Goal: Transaction & Acquisition: Obtain resource

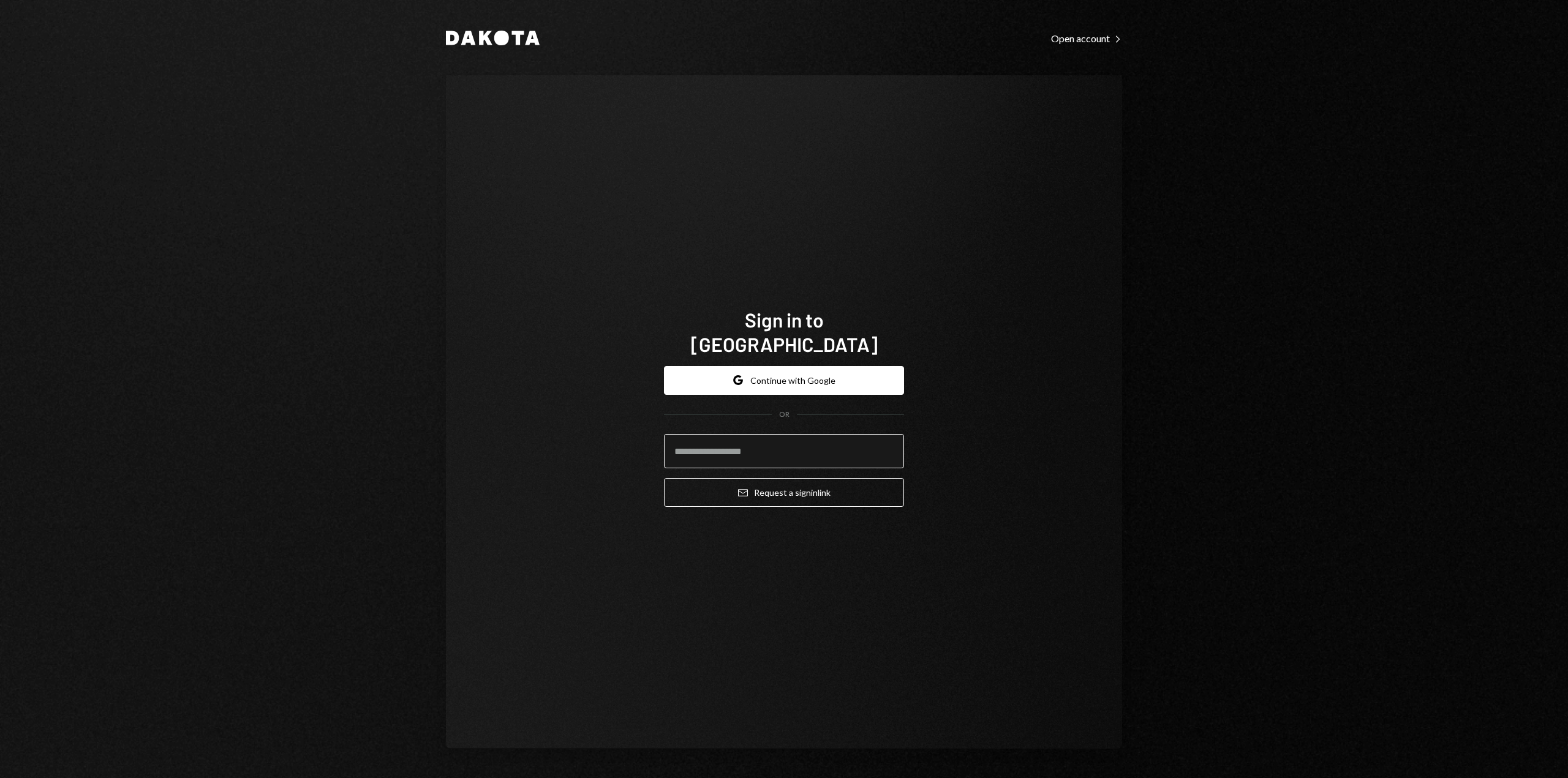
click at [699, 454] on input "email" at bounding box center [784, 451] width 240 height 34
type input "**********"
click at [733, 483] on button "Email Request a sign in link" at bounding box center [784, 492] width 240 height 29
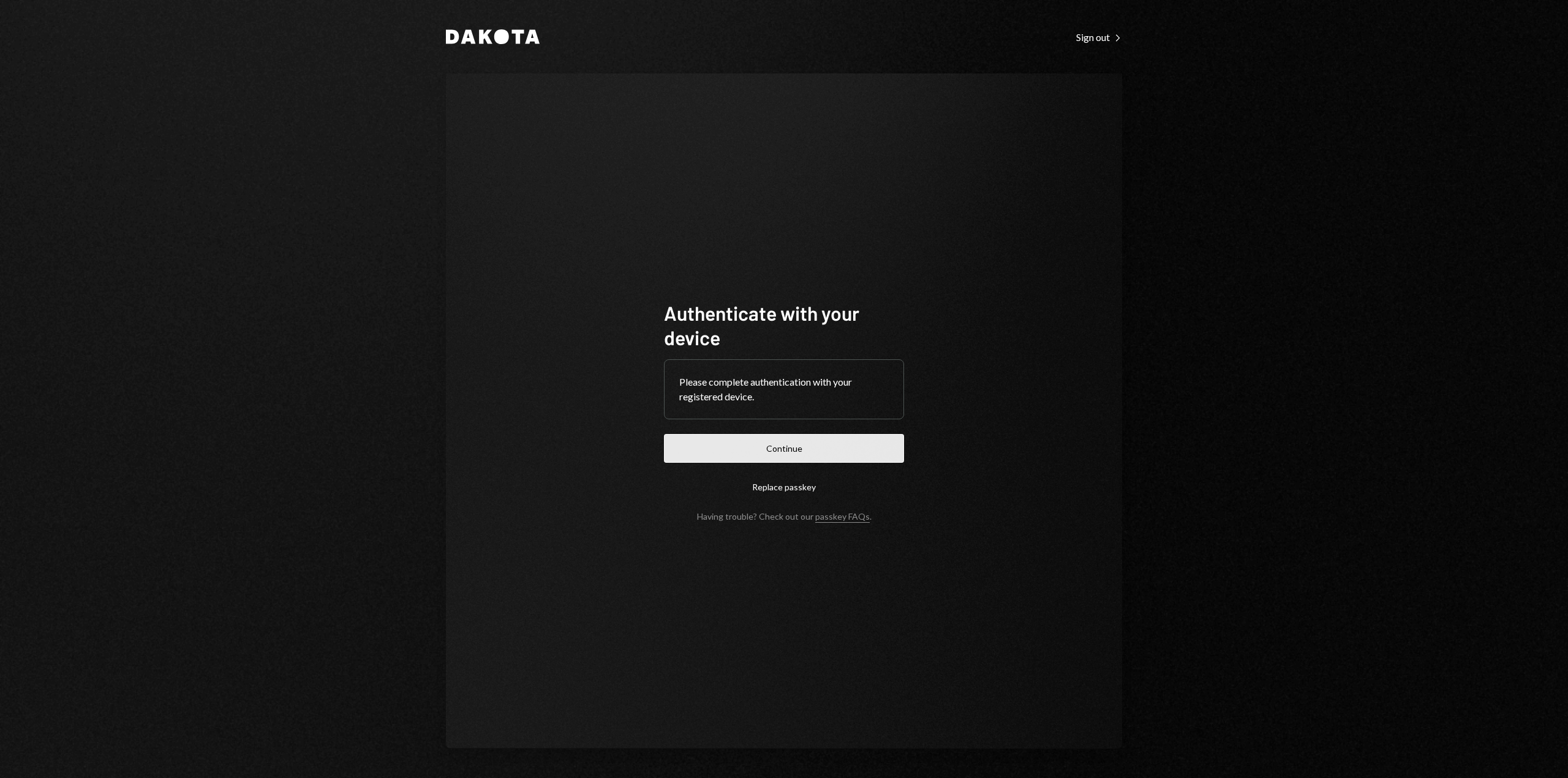
click at [717, 450] on button "Continue" at bounding box center [784, 448] width 240 height 29
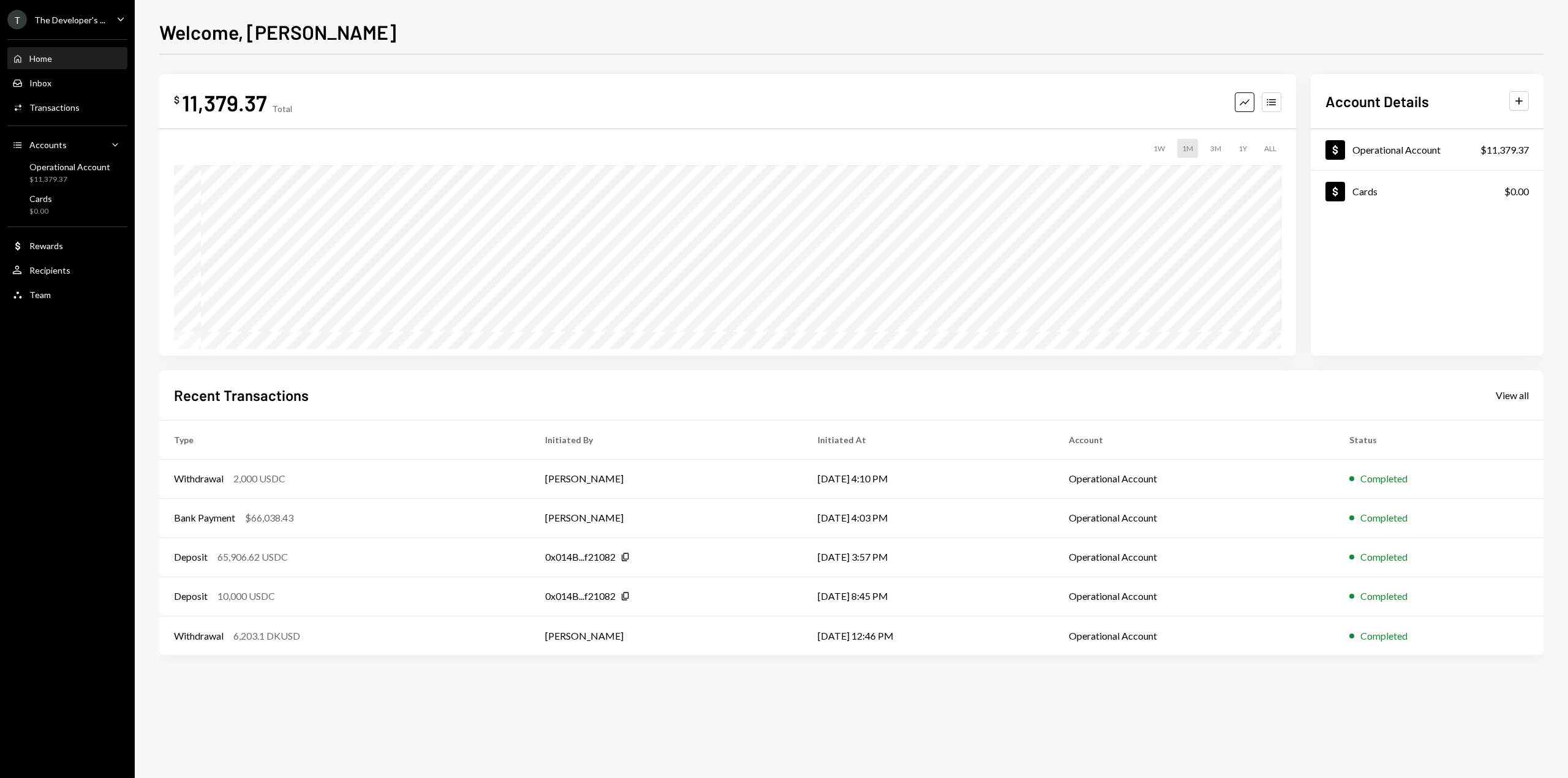
click at [96, 16] on div "The Developer's ..." at bounding box center [69, 20] width 71 height 10
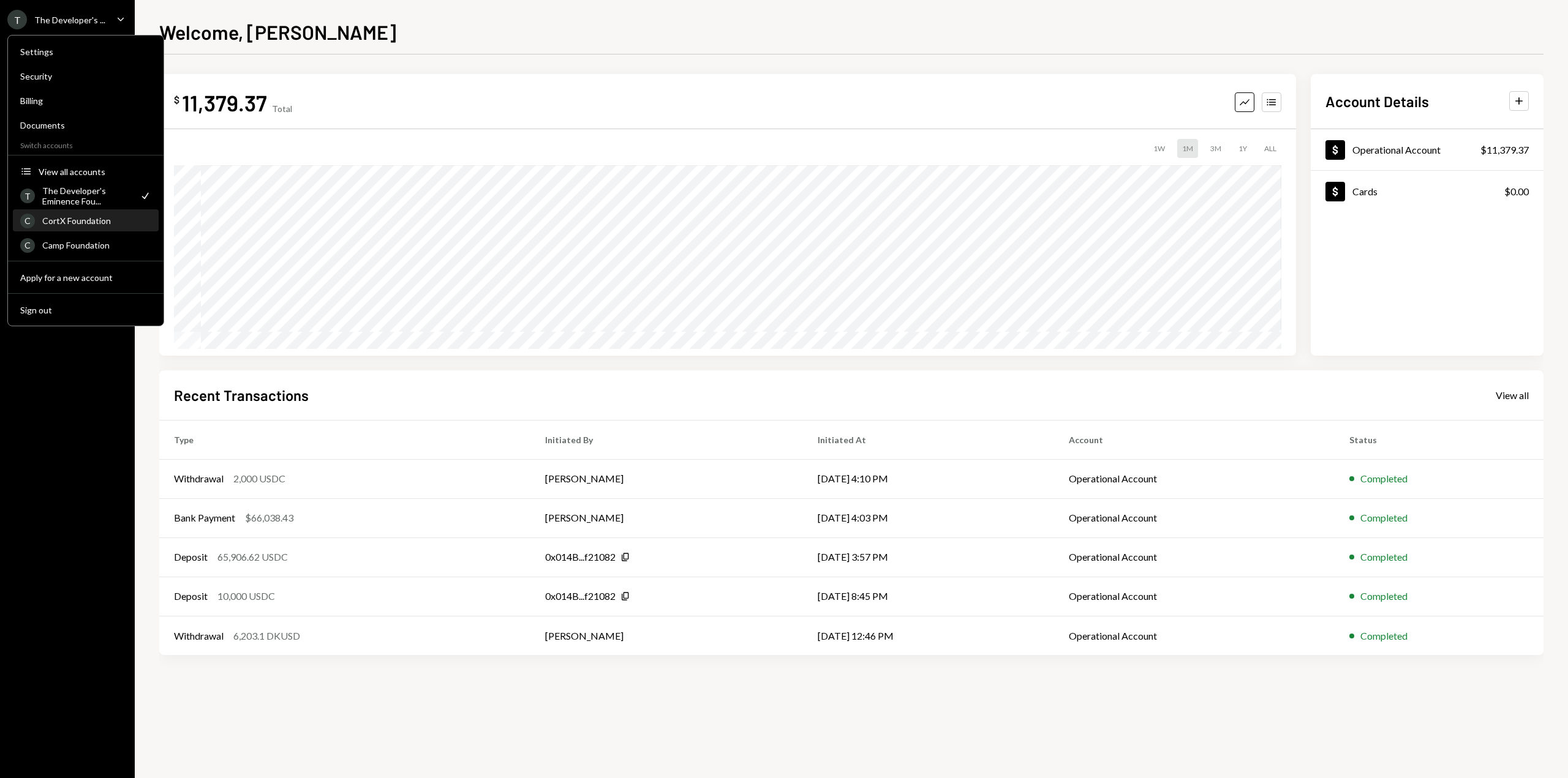
click at [86, 218] on div "CortX Foundation" at bounding box center [97, 221] width 109 height 10
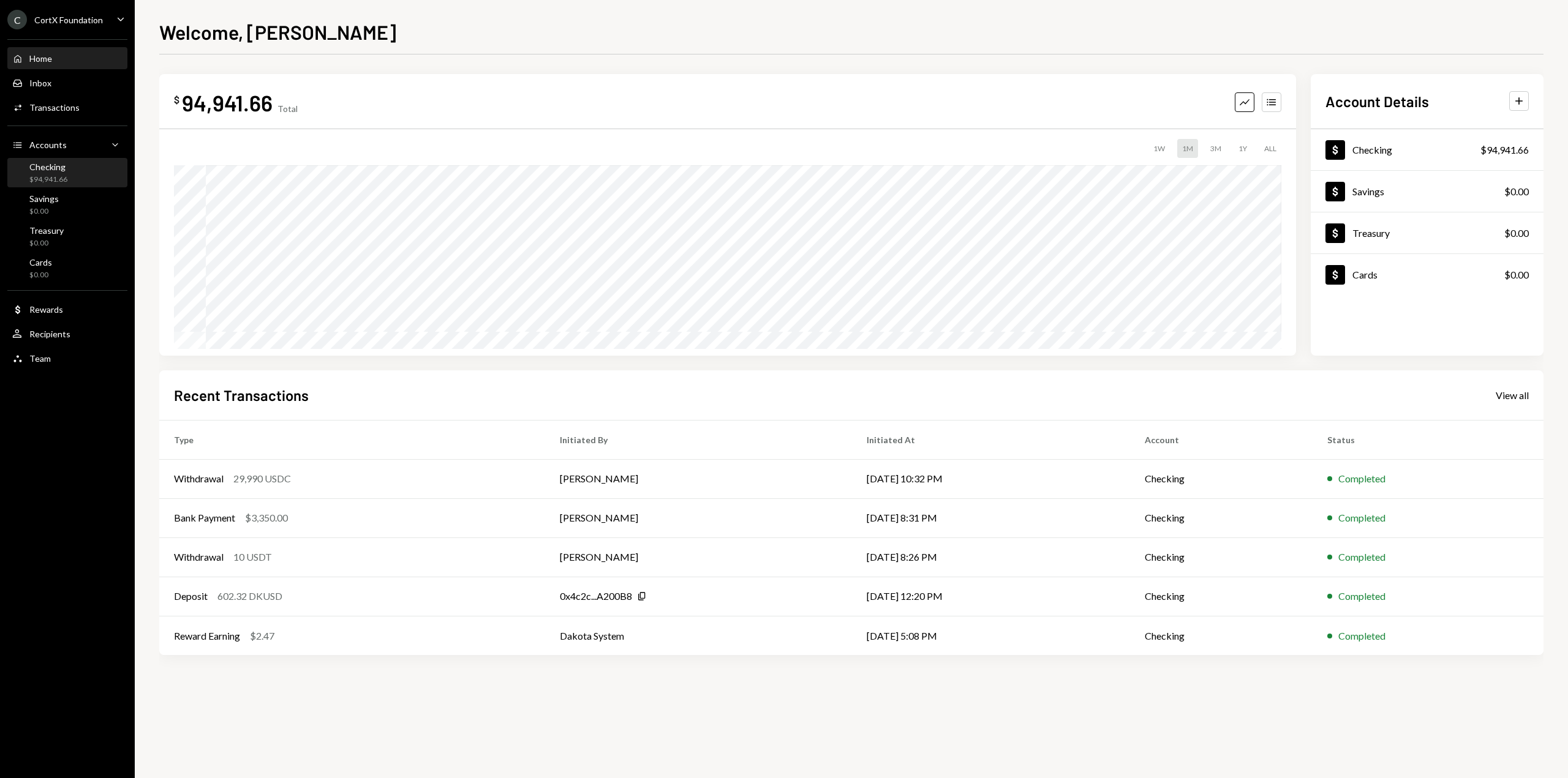
click at [96, 169] on div "Checking $94,941.66" at bounding box center [67, 173] width 110 height 24
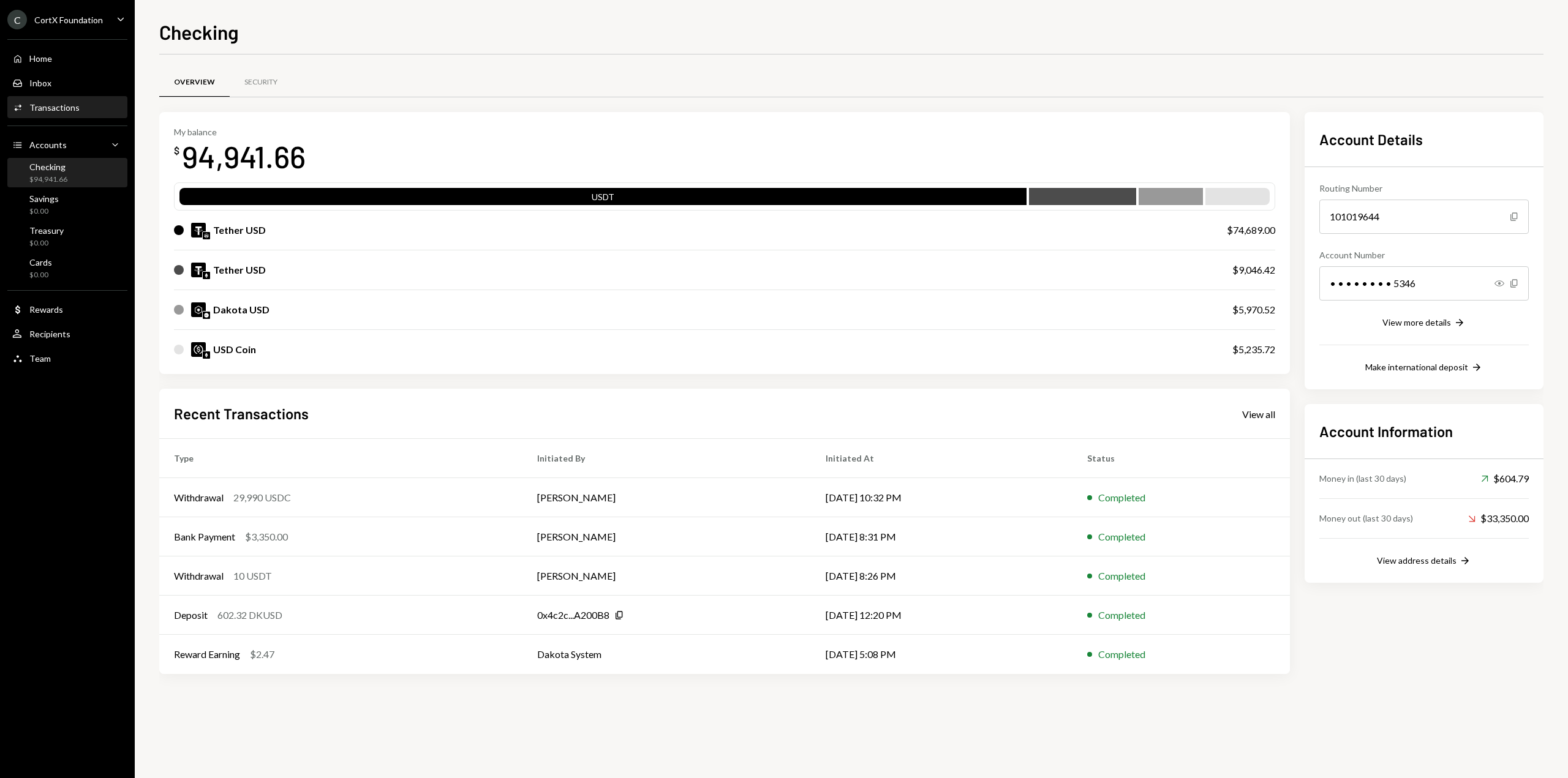
click at [92, 113] on div "Activities Transactions" at bounding box center [67, 108] width 110 height 21
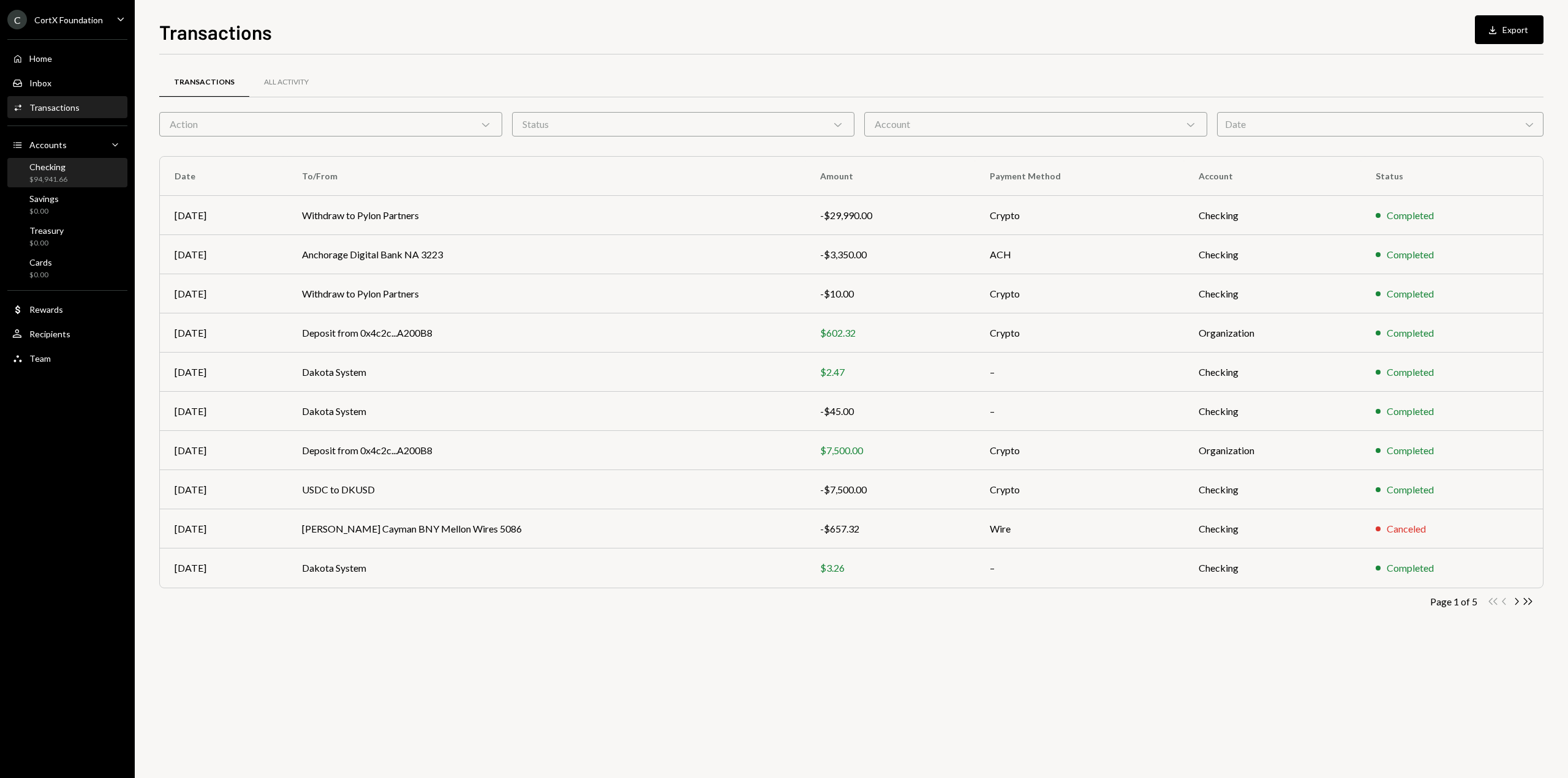
click at [92, 171] on div "Checking $94,941.66" at bounding box center [67, 173] width 110 height 24
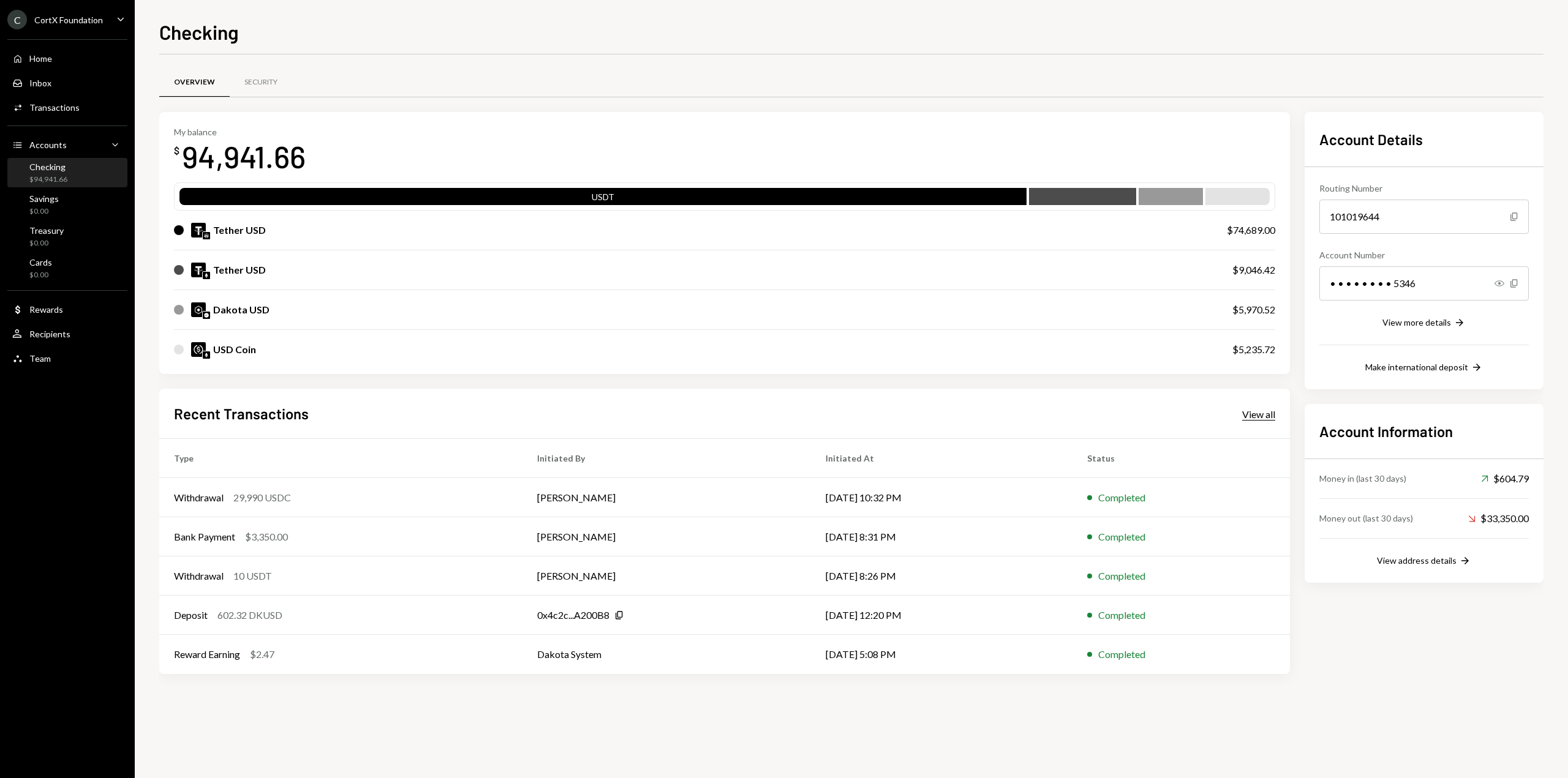
click at [1261, 410] on div "View all" at bounding box center [1259, 414] width 33 height 13
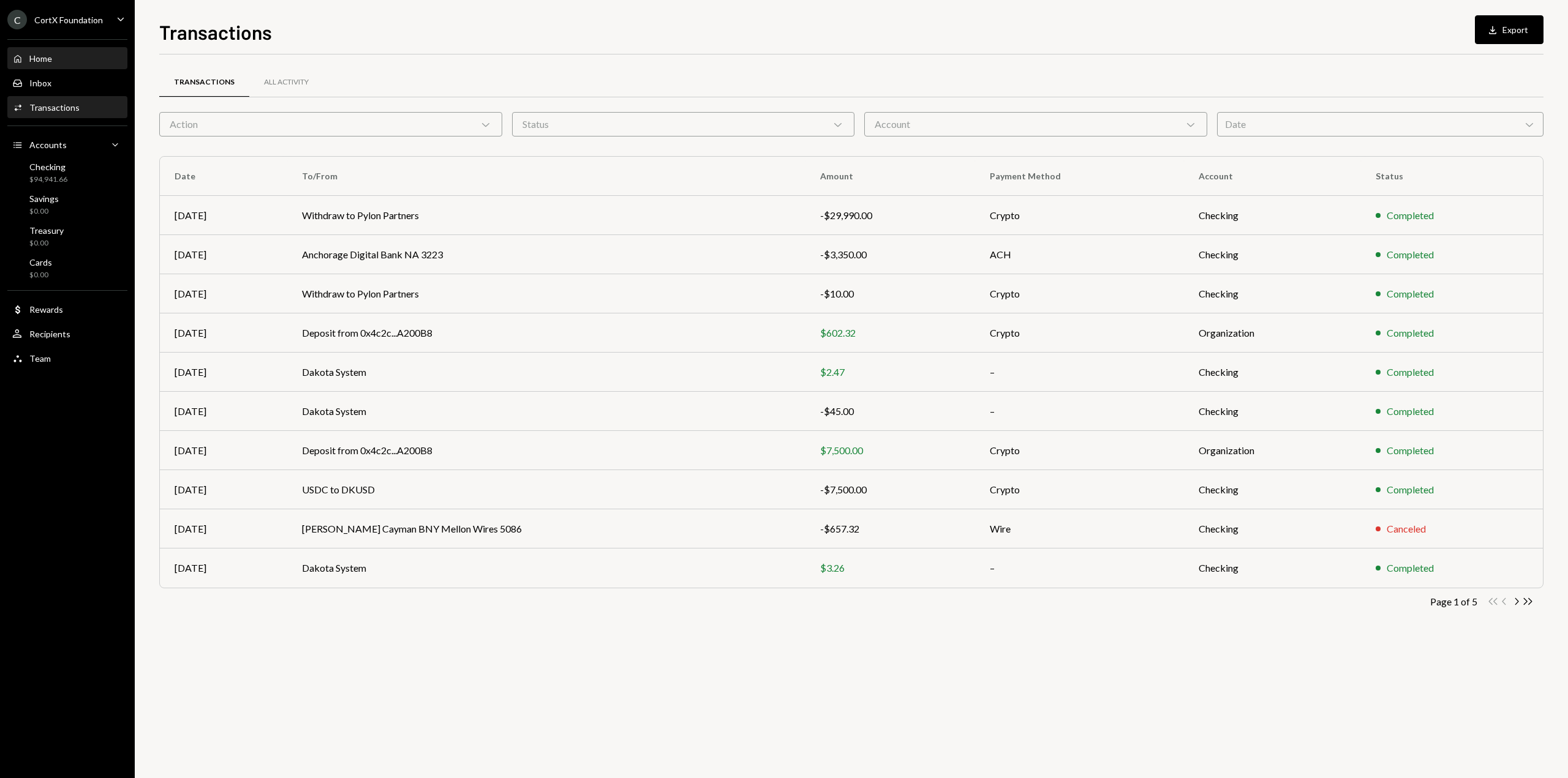
click at [63, 59] on div "Home Home" at bounding box center [67, 58] width 110 height 11
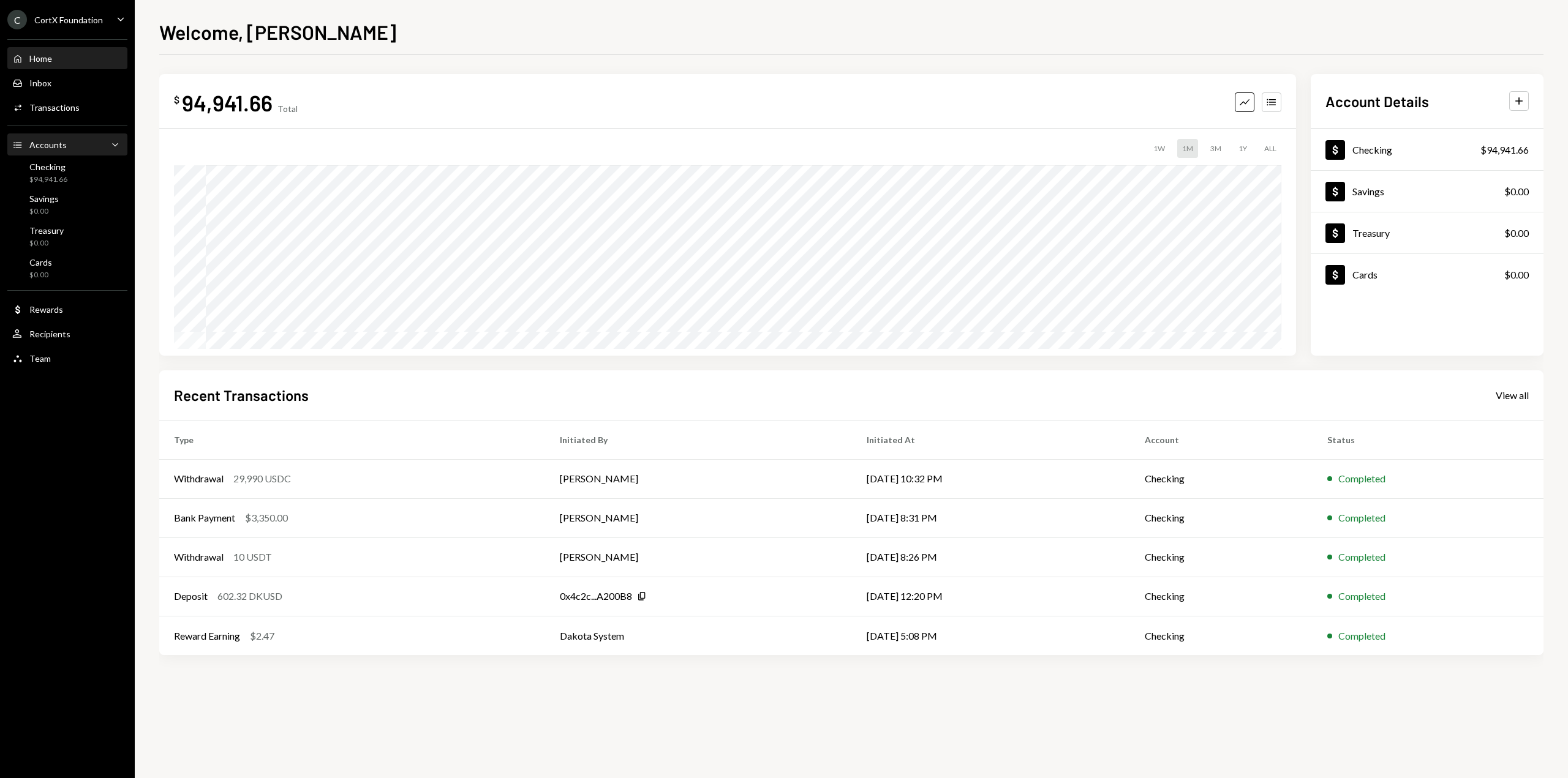
click at [75, 149] on div "Accounts Accounts Caret Down" at bounding box center [67, 145] width 110 height 13
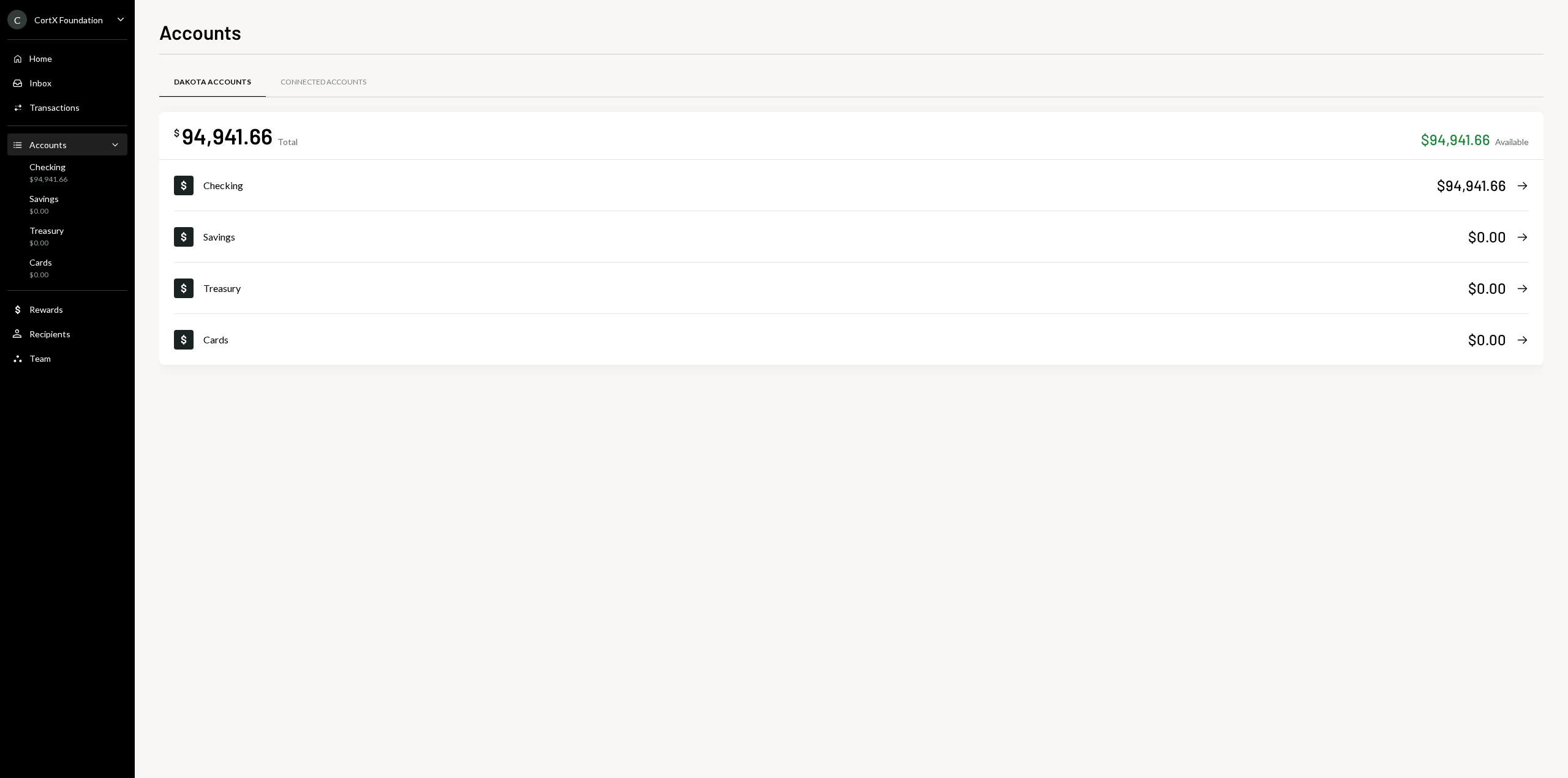
click at [45, 58] on div "Home" at bounding box center [41, 58] width 23 height 10
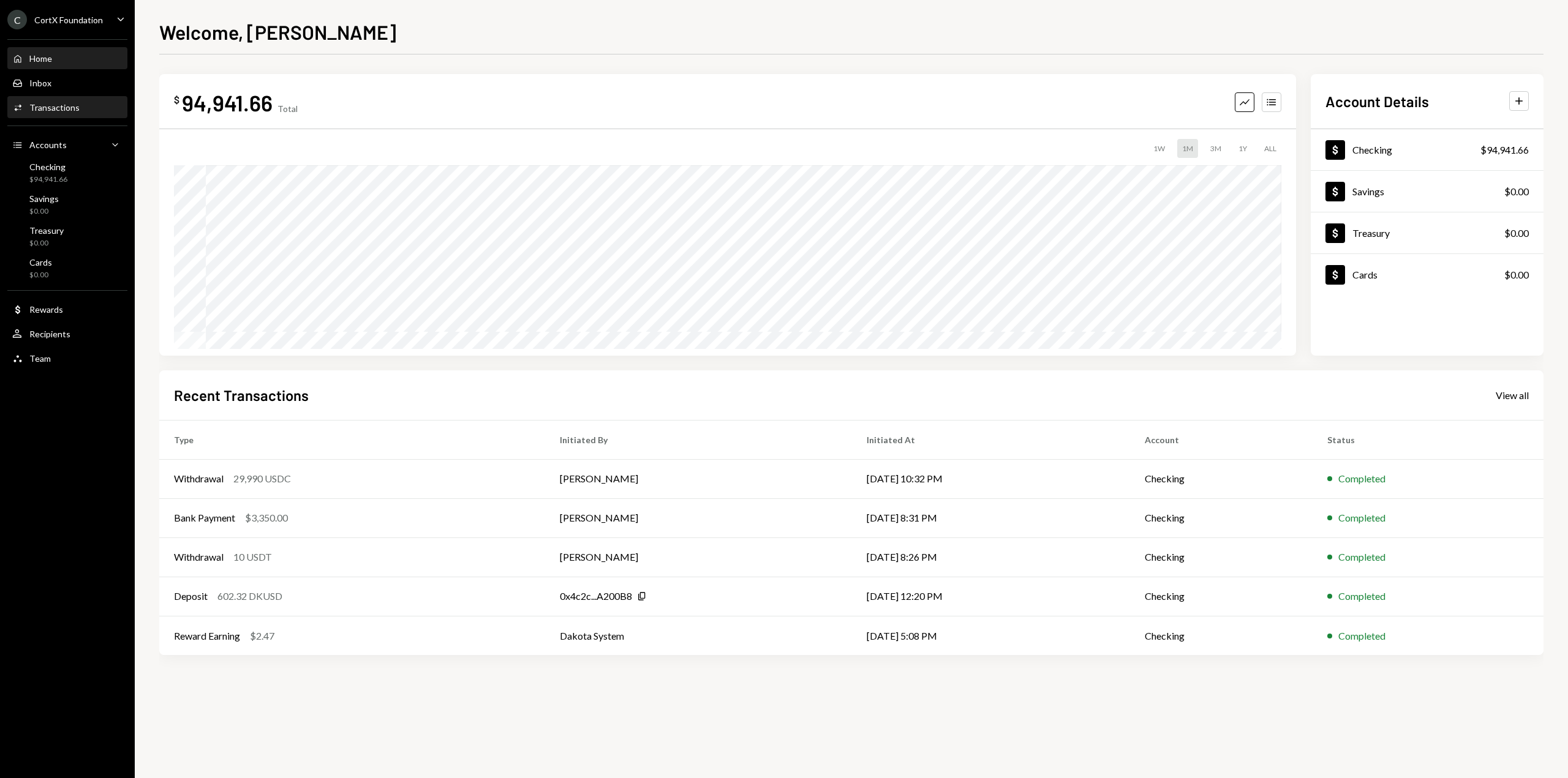
click at [65, 103] on div "Transactions" at bounding box center [55, 107] width 50 height 10
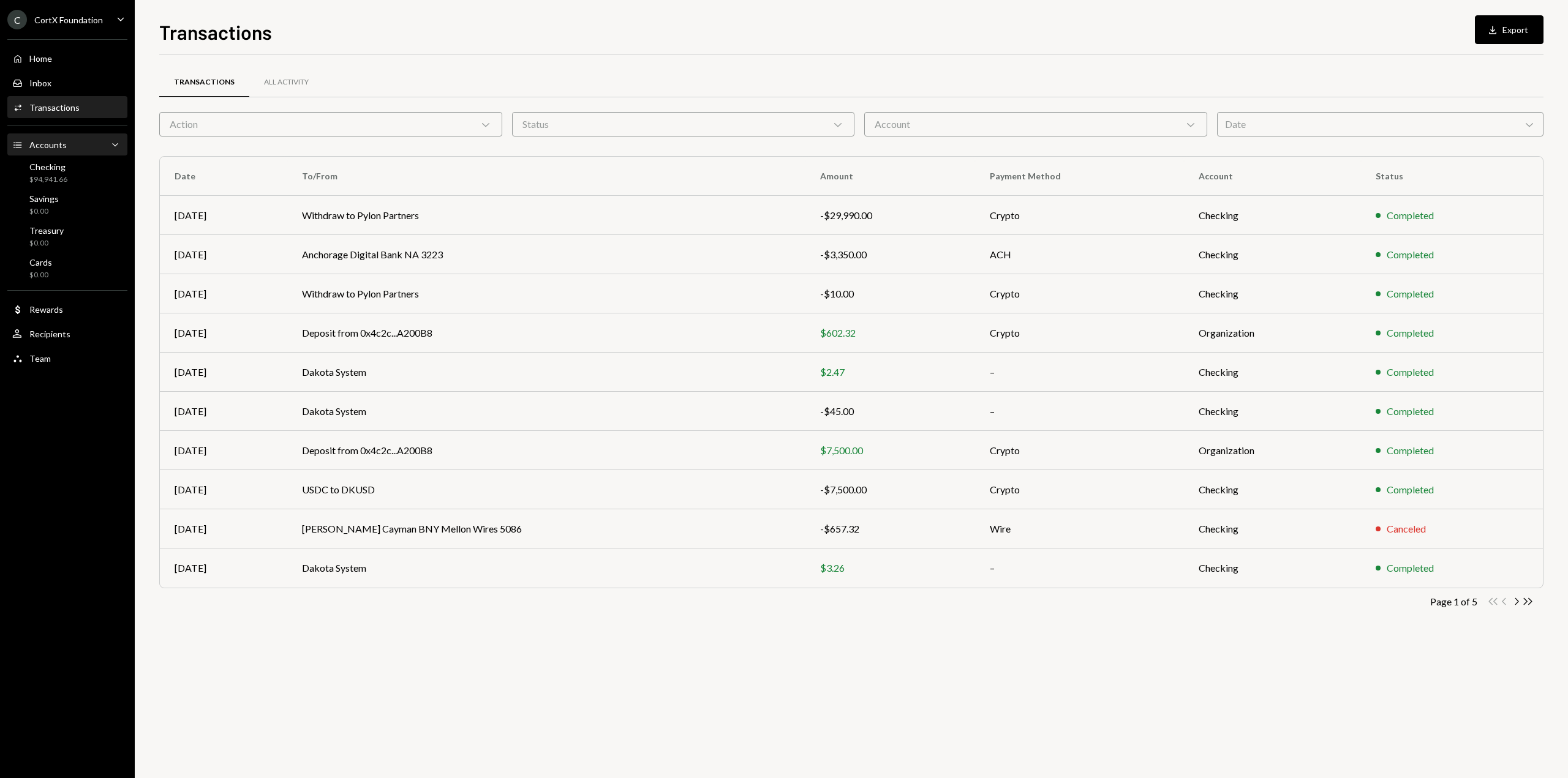
click at [63, 154] on div "Accounts Accounts Caret Down" at bounding box center [67, 145] width 110 height 21
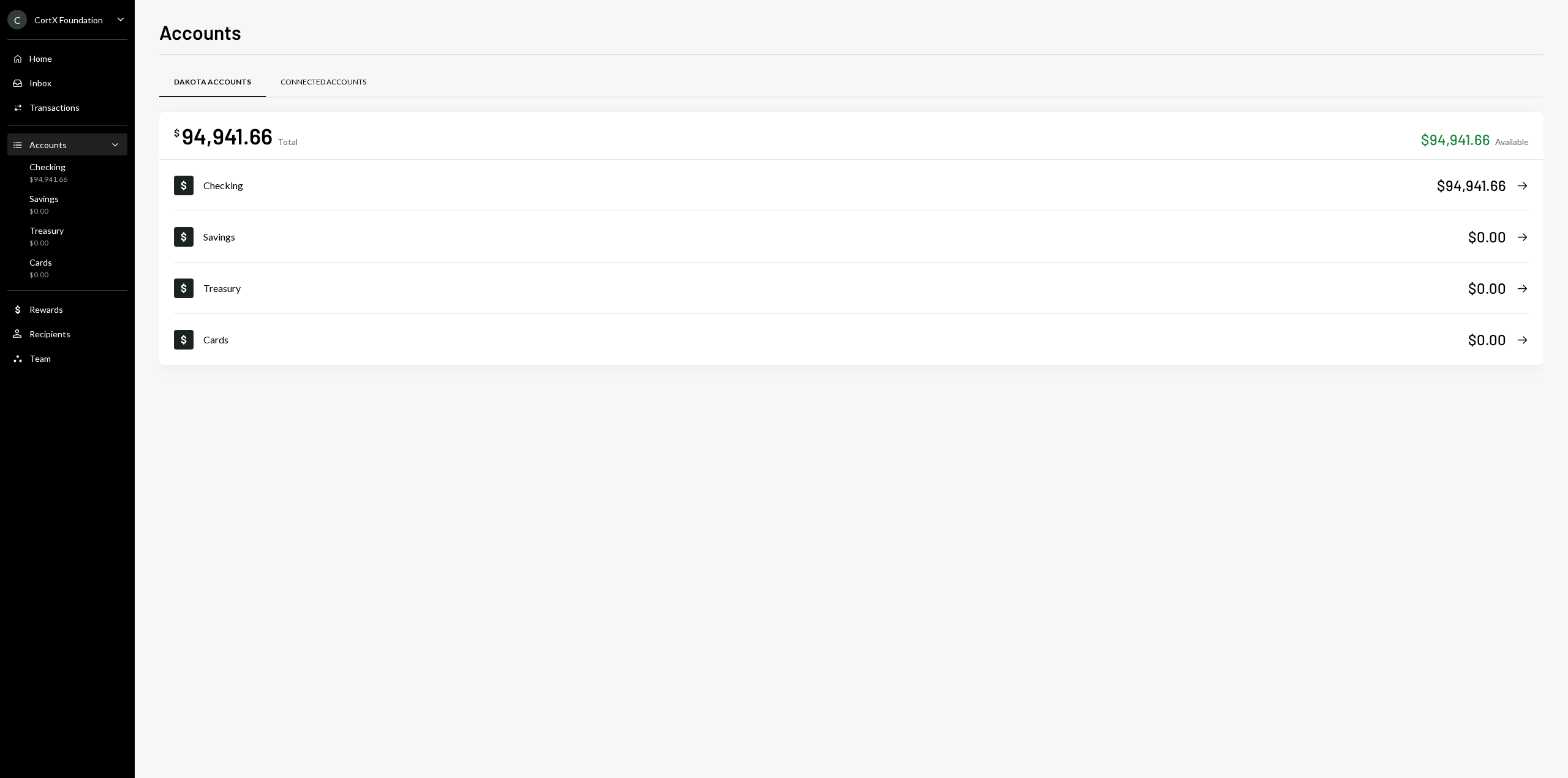
click at [332, 92] on div "Connected Accounts" at bounding box center [323, 83] width 115 height 30
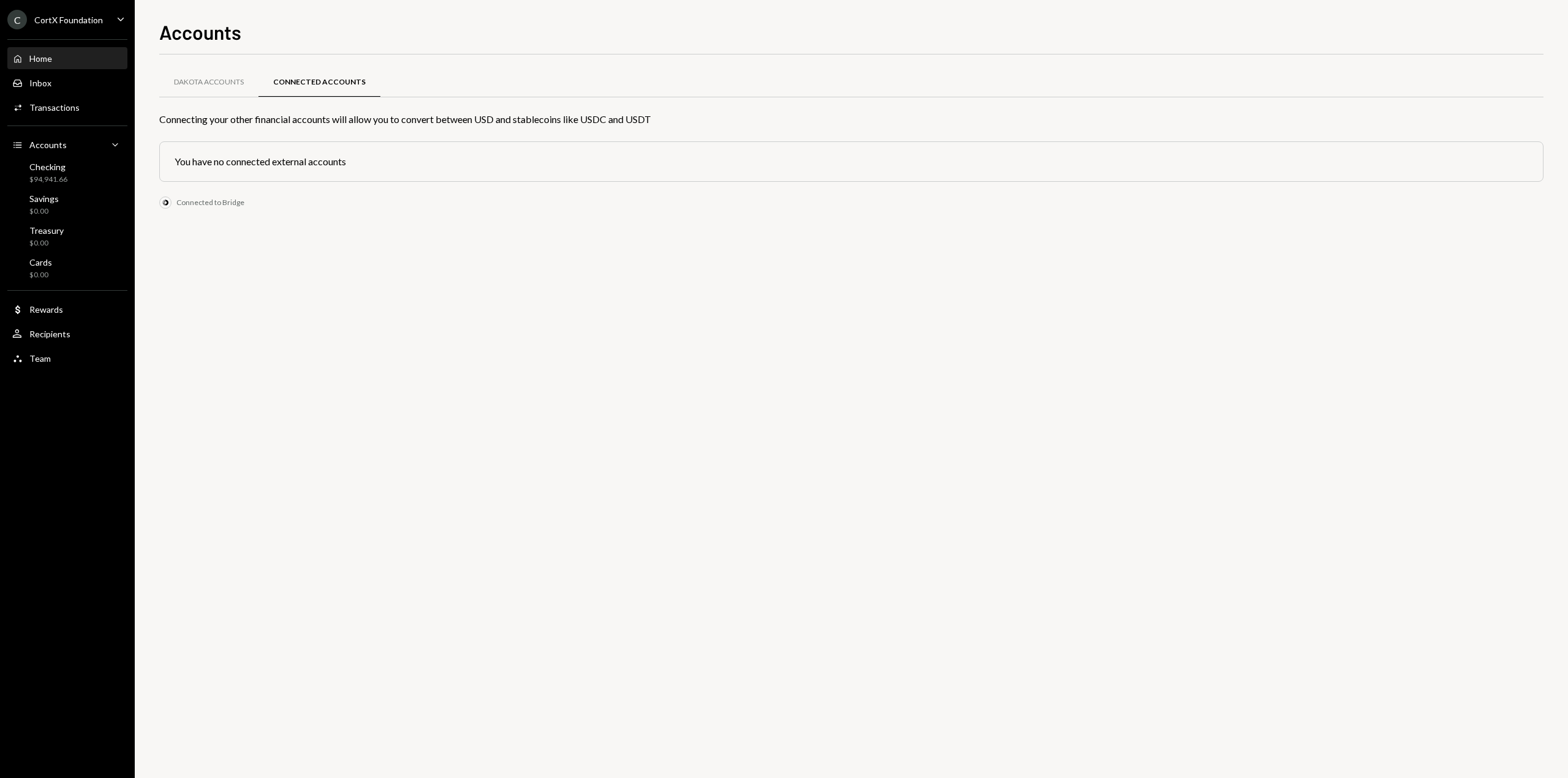
click at [64, 58] on div "Home Home" at bounding box center [67, 58] width 110 height 11
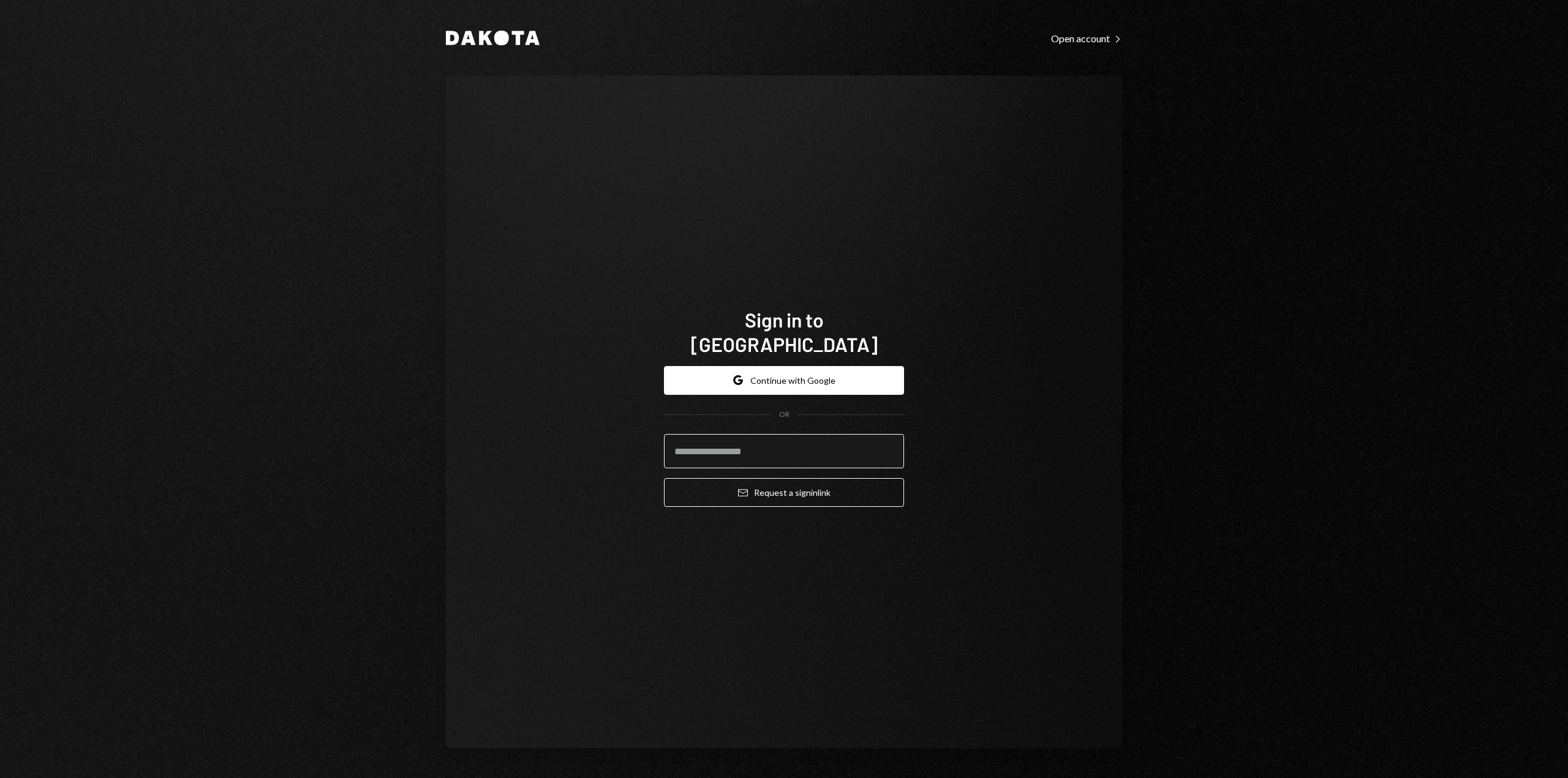
click at [734, 443] on input "email" at bounding box center [784, 451] width 240 height 34
type input "**********"
click at [700, 483] on button "Email Request a sign in link" at bounding box center [784, 492] width 240 height 29
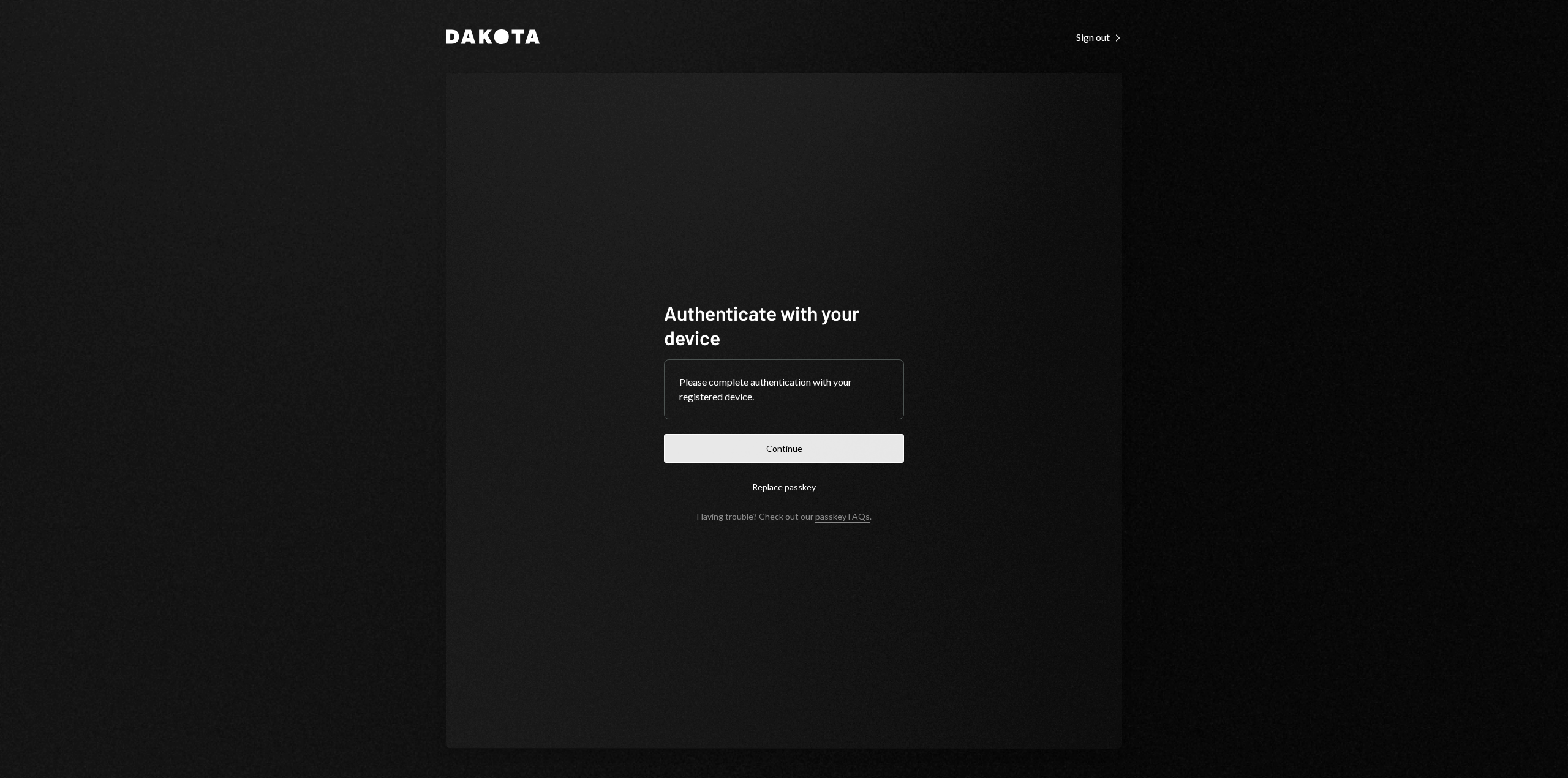
click at [768, 459] on button "Continue" at bounding box center [784, 448] width 240 height 29
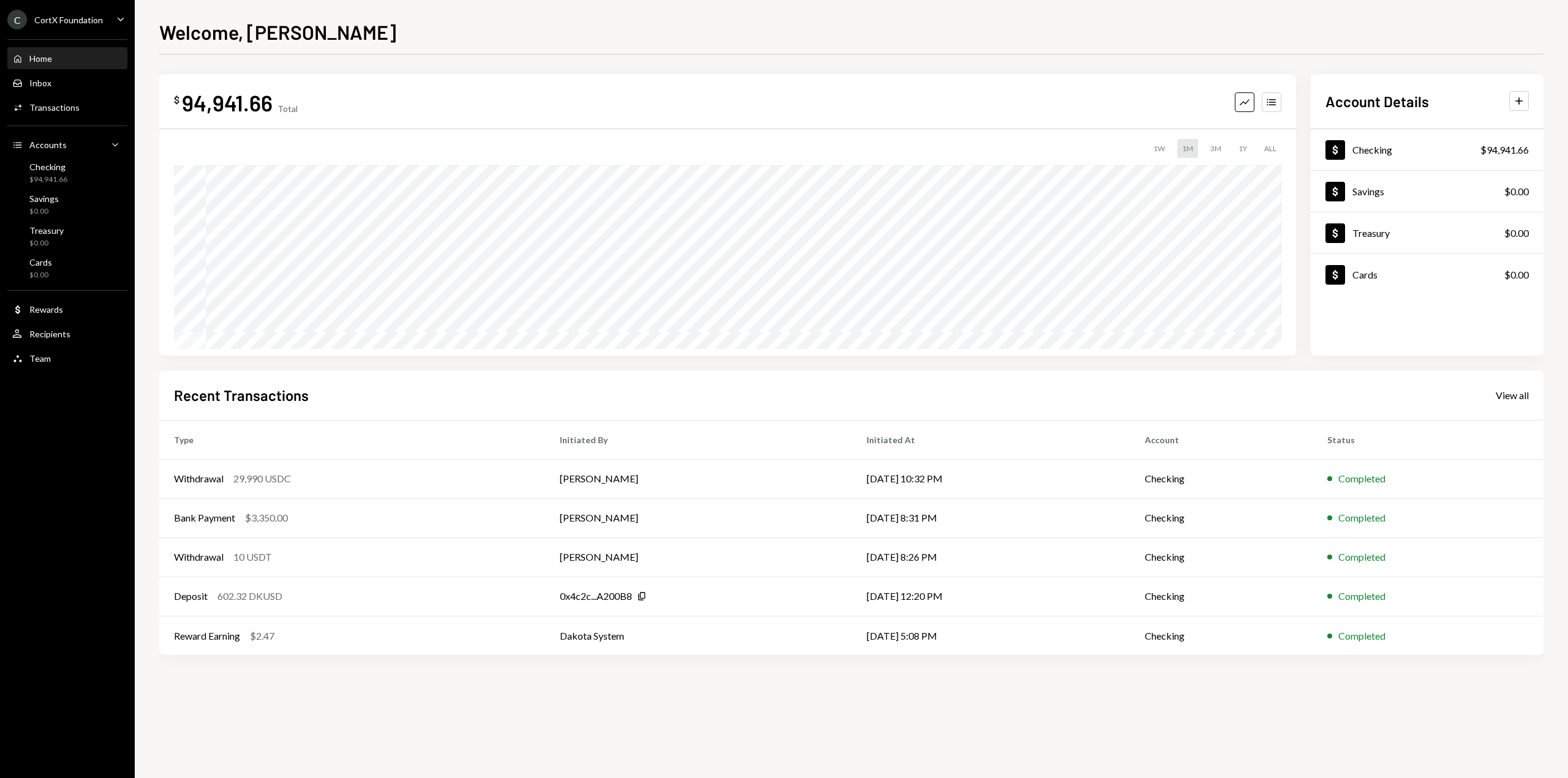
click at [44, 13] on div "C CortX Foundation" at bounding box center [55, 19] width 95 height 20
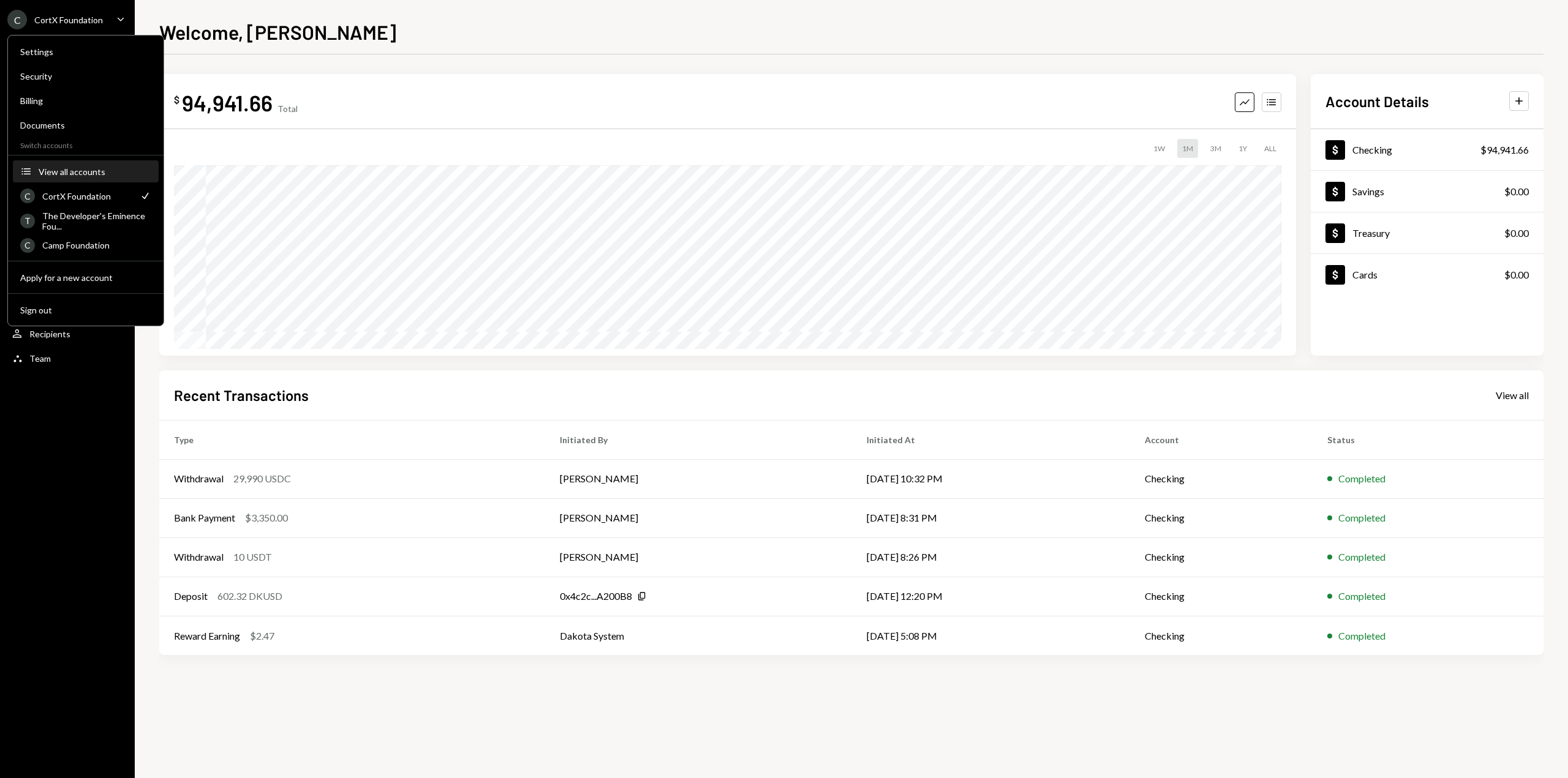
click at [93, 178] on button "Accounts View all accounts" at bounding box center [85, 172] width 145 height 22
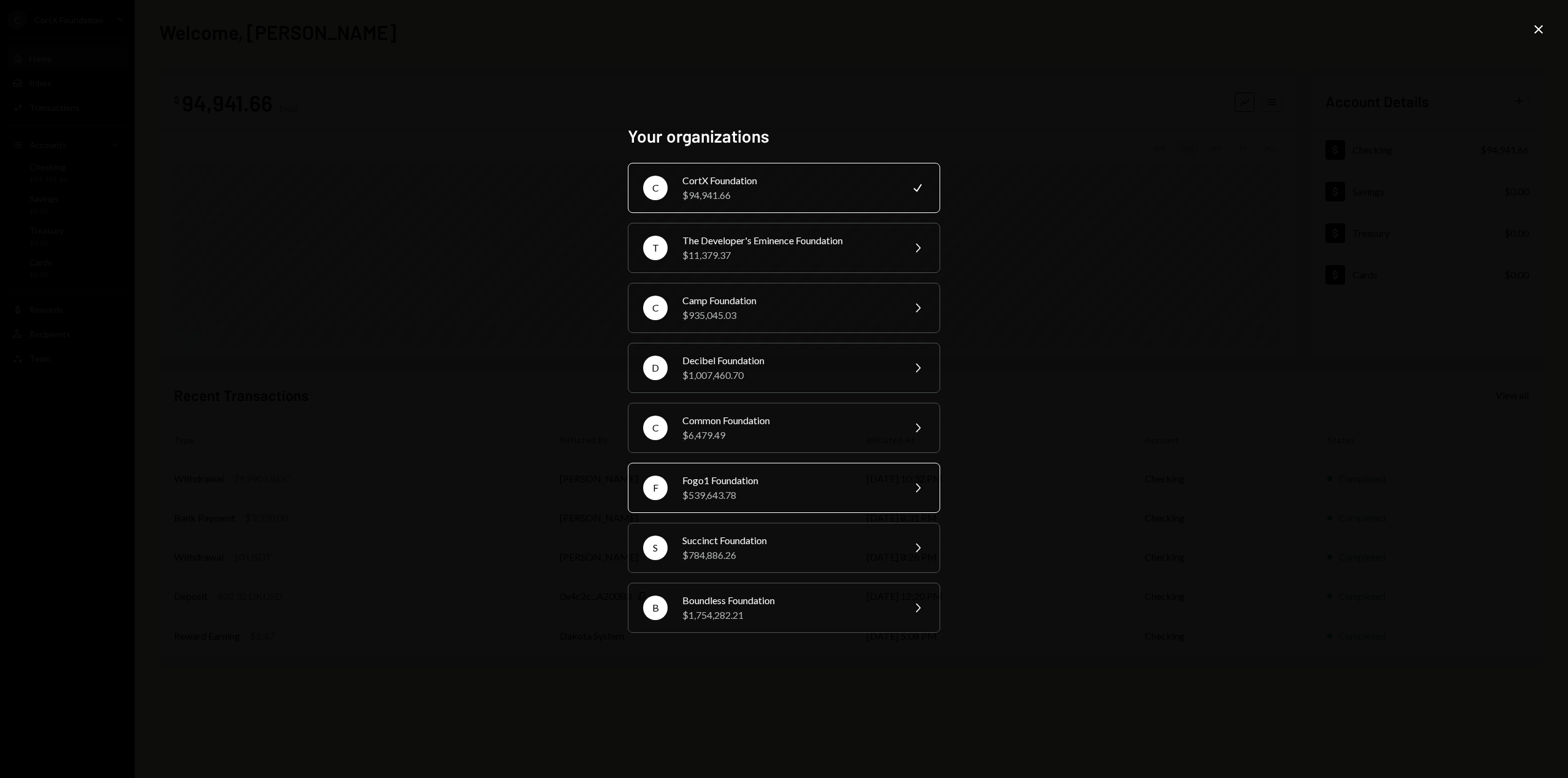
click at [723, 497] on div "$539,643.78" at bounding box center [789, 495] width 213 height 15
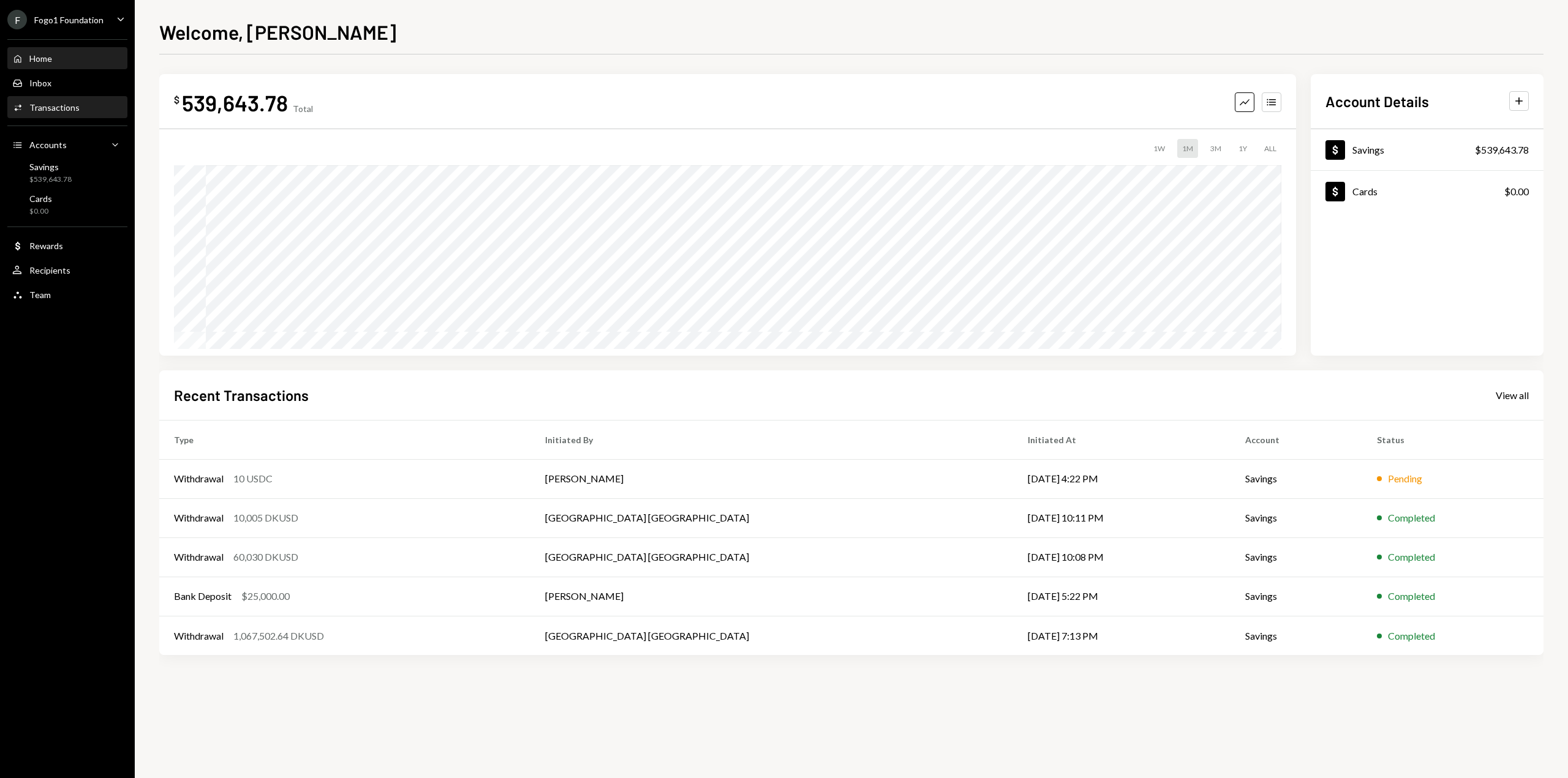
click at [95, 102] on div "Activities Transactions" at bounding box center [67, 107] width 110 height 11
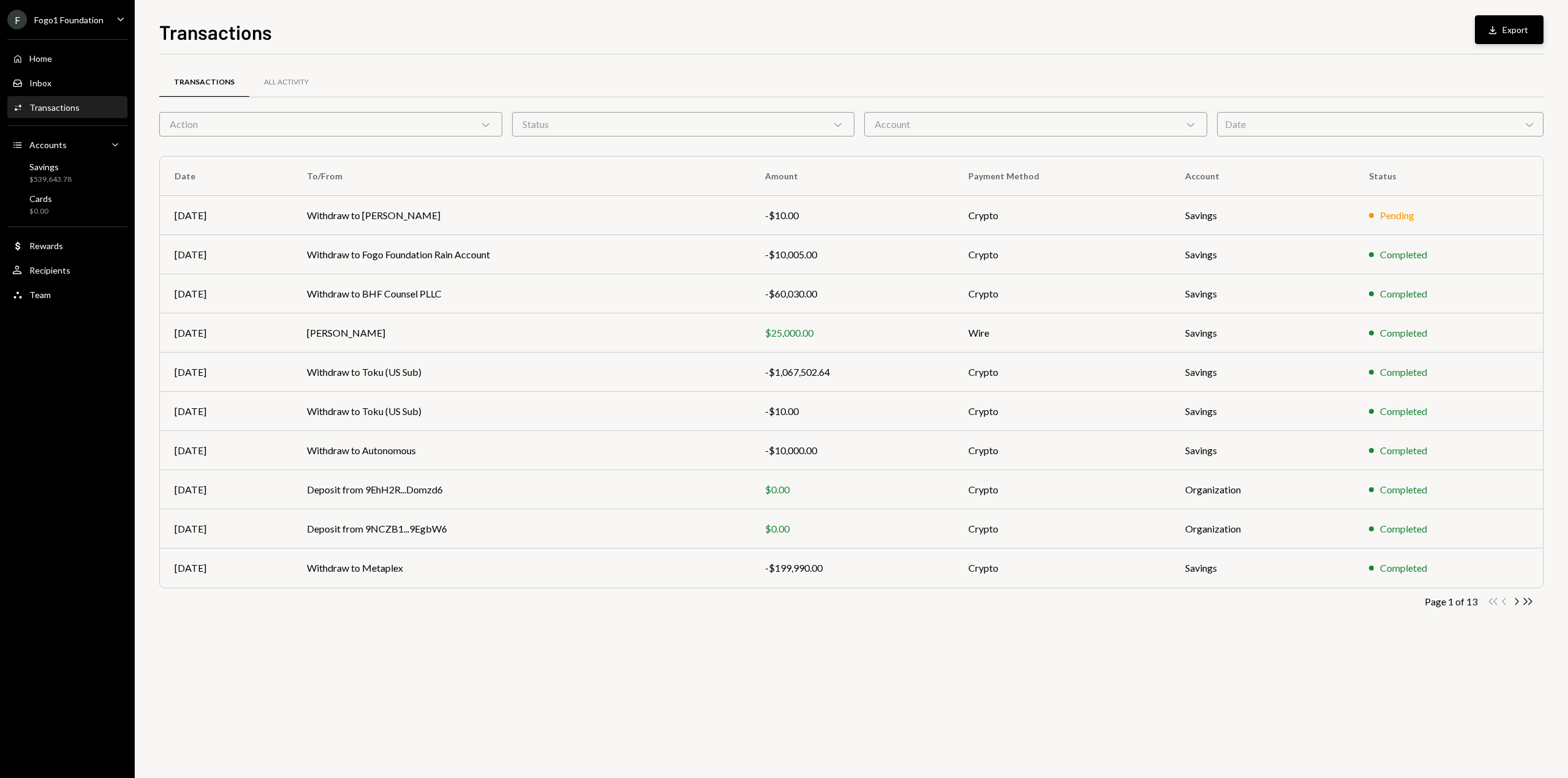
click at [1520, 29] on button "Download Export" at bounding box center [1509, 30] width 69 height 29
